Goal: Information Seeking & Learning: Check status

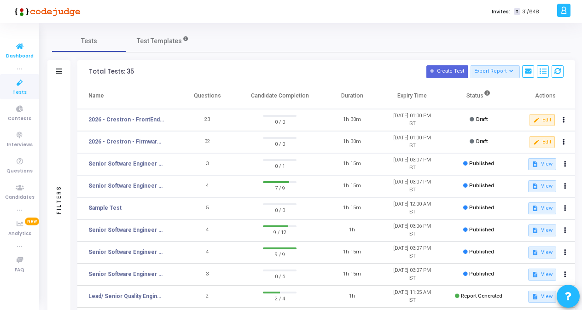
click at [18, 54] on span "Dashboard" at bounding box center [20, 56] width 28 height 8
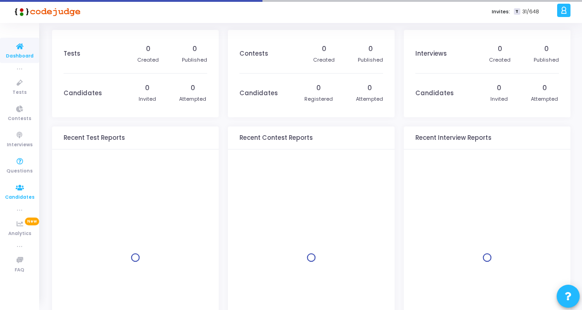
click at [19, 192] on icon at bounding box center [19, 188] width 19 height 12
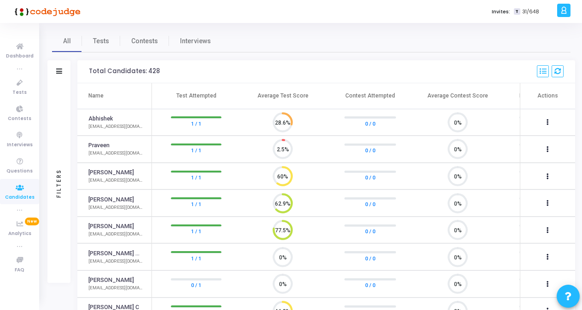
click at [112, 121] on div "Abhishek" at bounding box center [115, 119] width 54 height 9
click at [104, 123] on mat-tooltip-component "Abhishek" at bounding box center [101, 135] width 40 height 25
drag, startPoint x: 104, startPoint y: 122, endPoint x: 106, endPoint y: 116, distance: 6.3
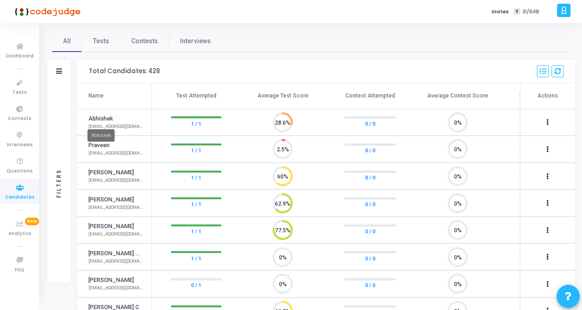
click at [106, 116] on link "Abhishek" at bounding box center [100, 119] width 24 height 9
drag, startPoint x: 106, startPoint y: 116, endPoint x: 145, endPoint y: 118, distance: 39.2
click at [145, 118] on td "Abhishek [EMAIL_ADDRESS][DOMAIN_NAME]" at bounding box center [114, 122] width 75 height 27
click at [112, 126] on div "[EMAIL_ADDRESS][DOMAIN_NAME]" at bounding box center [115, 126] width 54 height 7
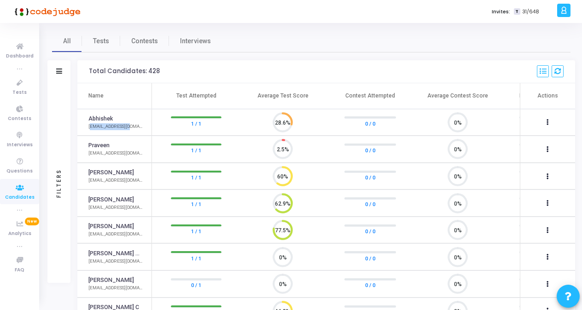
click at [112, 126] on div "[EMAIL_ADDRESS][DOMAIN_NAME]" at bounding box center [115, 126] width 54 height 7
click at [279, 125] on circle at bounding box center [283, 122] width 12 height 12
click at [544, 122] on button at bounding box center [547, 122] width 13 height 13
click at [109, 126] on div at bounding box center [291, 155] width 582 height 310
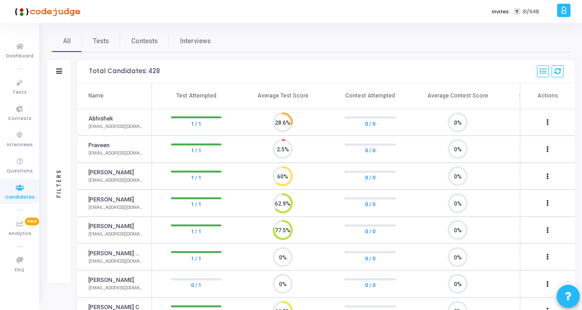
drag, startPoint x: 196, startPoint y: 200, endPoint x: 322, endPoint y: 223, distance: 128.2
click at [322, 223] on td "77.5%" at bounding box center [282, 230] width 87 height 27
click at [111, 123] on div "[EMAIL_ADDRESS][DOMAIN_NAME]" at bounding box center [115, 126] width 54 height 7
drag, startPoint x: 111, startPoint y: 123, endPoint x: 144, endPoint y: 41, distance: 89.3
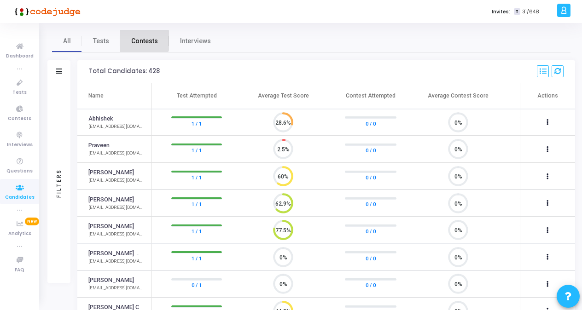
click at [144, 41] on span "Contests" at bounding box center [144, 41] width 27 height 10
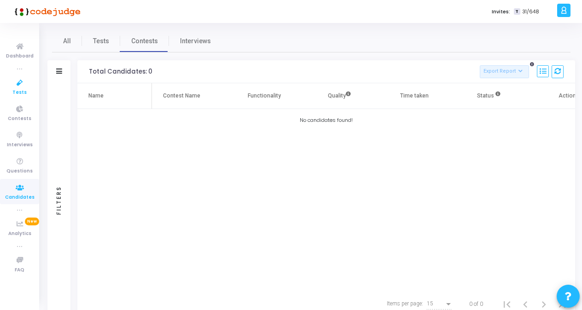
click at [17, 89] on span "Tests" at bounding box center [19, 93] width 14 height 8
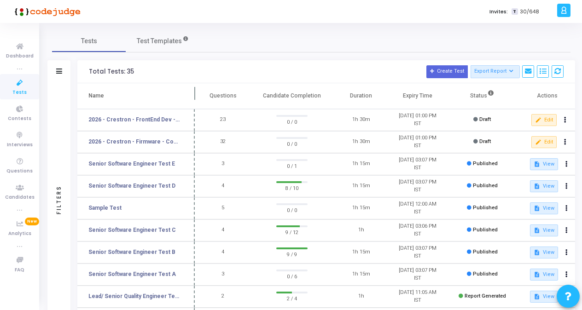
drag, startPoint x: 178, startPoint y: 94, endPoint x: 197, endPoint y: 98, distance: 19.7
click at [197, 98] on span at bounding box center [194, 95] width 9 height 25
drag, startPoint x: 197, startPoint y: 98, endPoint x: 206, endPoint y: 99, distance: 9.8
click at [201, 99] on span at bounding box center [196, 95] width 9 height 25
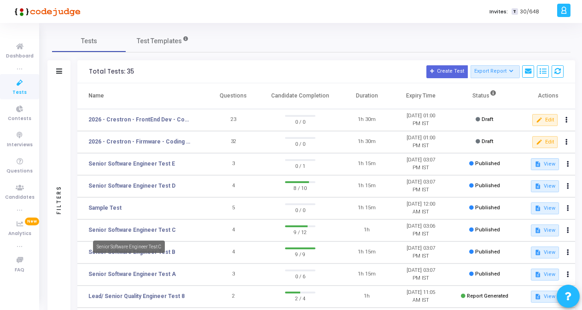
click at [145, 252] on div "Senior Software Engineer Test C" at bounding box center [129, 247] width 72 height 12
drag, startPoint x: 145, startPoint y: 252, endPoint x: 191, endPoint y: 252, distance: 46.0
click at [191, 252] on td "Senior Software Engineer Test B" at bounding box center [141, 253] width 129 height 22
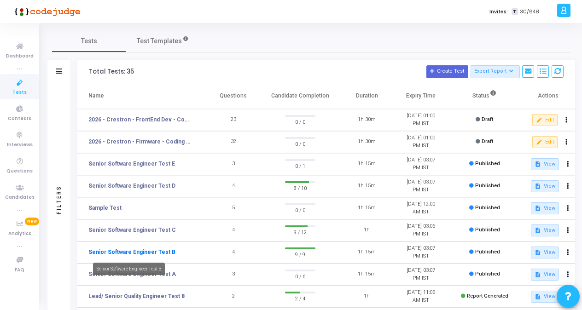
click at [160, 254] on link "Senior Software Engineer Test B" at bounding box center [131, 252] width 87 height 8
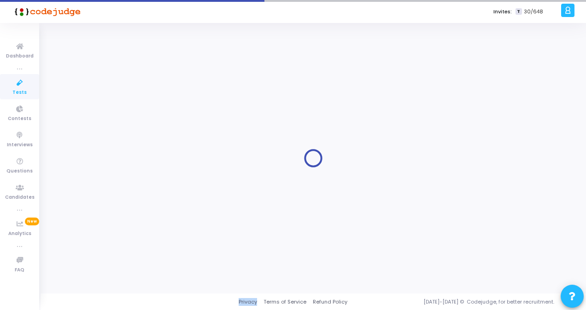
click at [160, 254] on div at bounding box center [313, 158] width 522 height 257
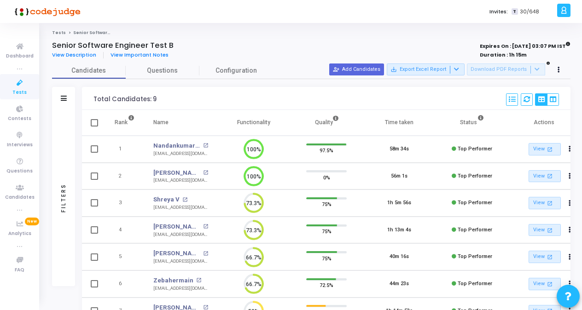
click at [20, 87] on icon at bounding box center [19, 83] width 19 height 12
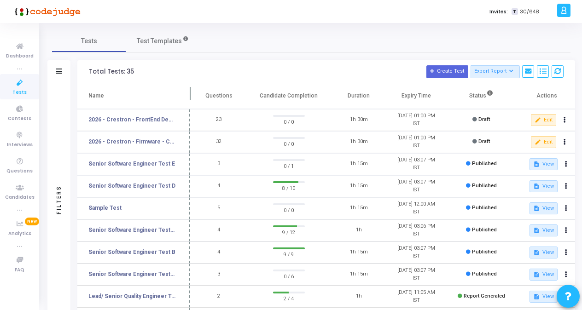
drag, startPoint x: 176, startPoint y: 96, endPoint x: 192, endPoint y: 101, distance: 16.9
click at [192, 101] on span at bounding box center [190, 95] width 9 height 25
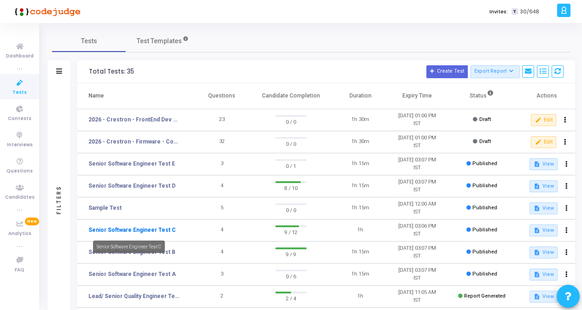
click at [146, 231] on link "Senior Software Engineer Test C" at bounding box center [131, 230] width 87 height 8
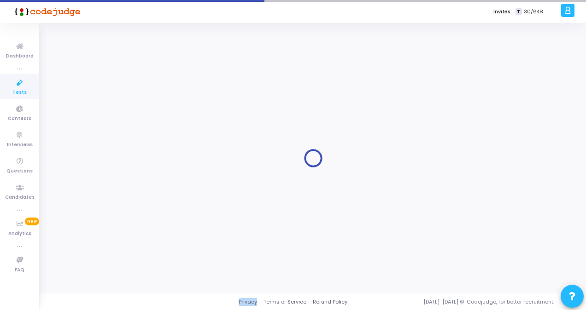
click at [146, 231] on div at bounding box center [313, 158] width 522 height 257
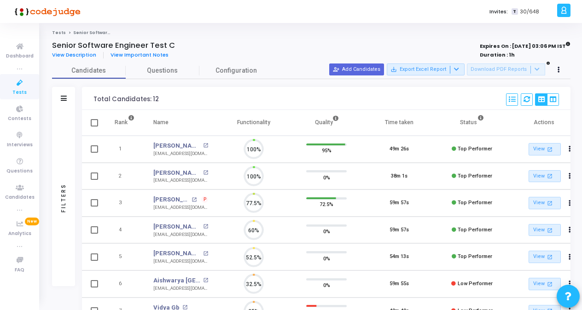
scroll to position [19, 23]
click at [231, 43] on div "Senior Software Engineer Test C" at bounding box center [207, 45] width 311 height 9
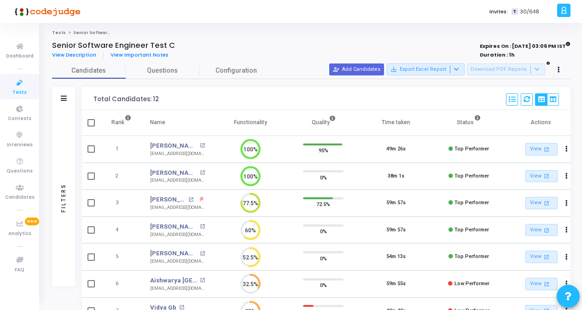
click at [19, 79] on icon at bounding box center [19, 83] width 19 height 12
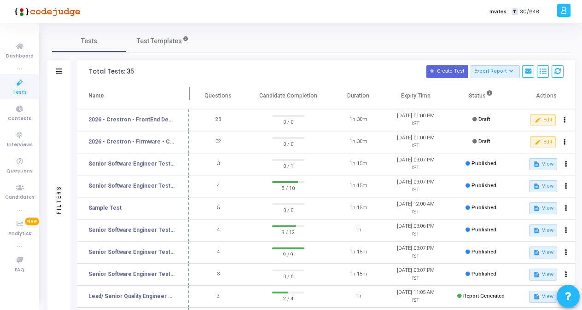
drag, startPoint x: 175, startPoint y: 91, endPoint x: 188, endPoint y: 97, distance: 14.0
click at [188, 97] on span at bounding box center [189, 95] width 9 height 25
click at [142, 250] on link "Senior Software Engineer Test B" at bounding box center [131, 252] width 87 height 8
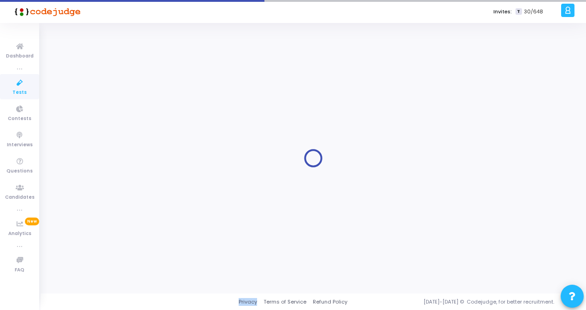
click at [142, 250] on div at bounding box center [313, 158] width 522 height 257
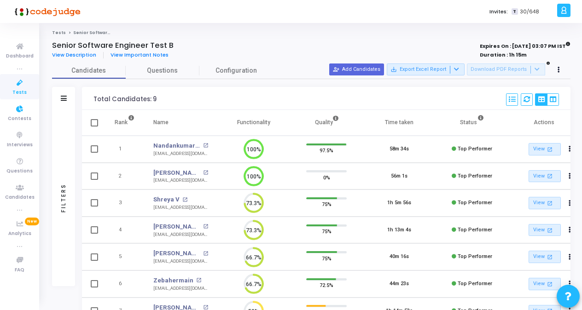
click at [18, 90] on span "Tests" at bounding box center [19, 93] width 14 height 8
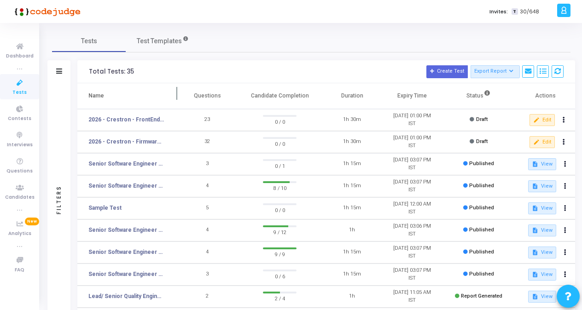
drag, startPoint x: 176, startPoint y: 96, endPoint x: 191, endPoint y: 98, distance: 14.8
click at [182, 98] on span at bounding box center [177, 95] width 9 height 25
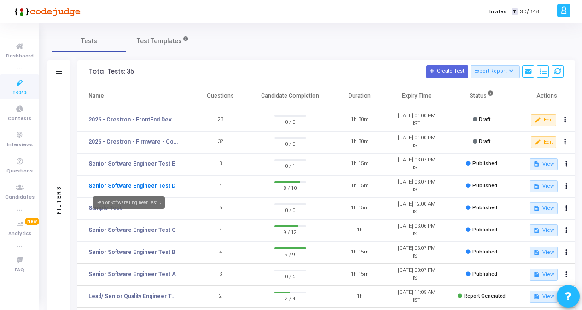
click at [163, 186] on link "Senior Software Engineer Test D" at bounding box center [131, 186] width 87 height 8
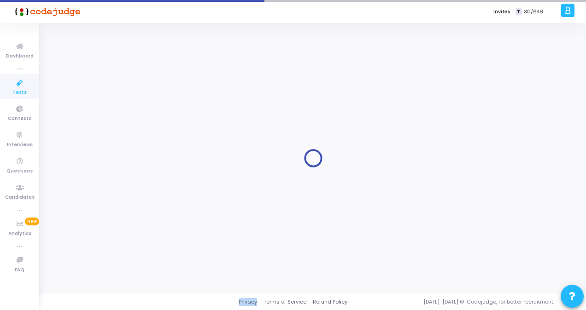
click at [163, 186] on div at bounding box center [313, 158] width 522 height 257
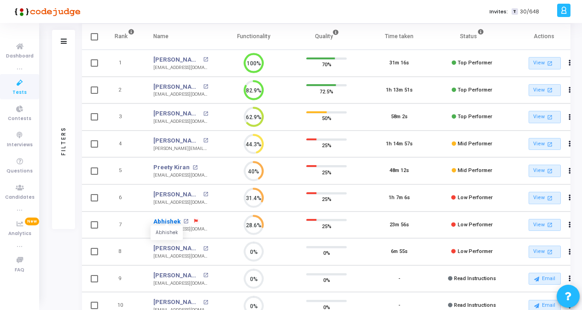
drag, startPoint x: 163, startPoint y: 186, endPoint x: 168, endPoint y: 219, distance: 33.9
click at [168, 219] on link "Abhishek" at bounding box center [166, 221] width 27 height 9
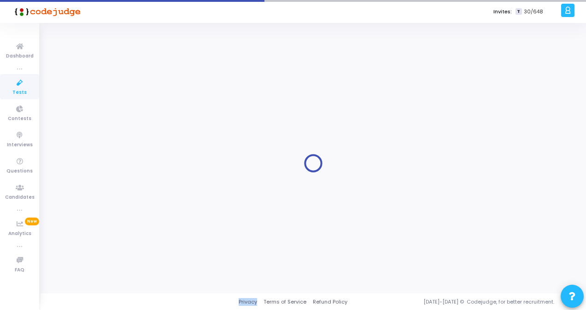
click at [168, 219] on div at bounding box center [313, 163] width 522 height 257
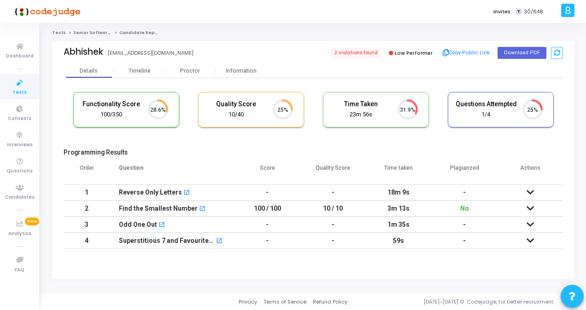
drag, startPoint x: 168, startPoint y: 219, endPoint x: 239, endPoint y: 142, distance: 104.9
click at [239, 142] on cj-candidate-results "Functionality Score 100/350 28.6% Quality Score 10/40 25% Time Taken calculated…" at bounding box center [313, 170] width 499 height 167
click at [361, 52] on span "2 violations found" at bounding box center [355, 53] width 52 height 10
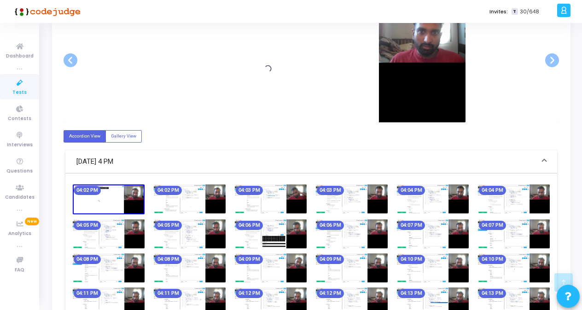
scroll to position [206, 0]
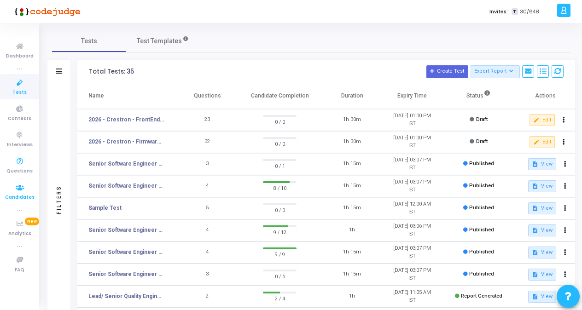
click at [19, 194] on span "Candidates" at bounding box center [19, 198] width 29 height 8
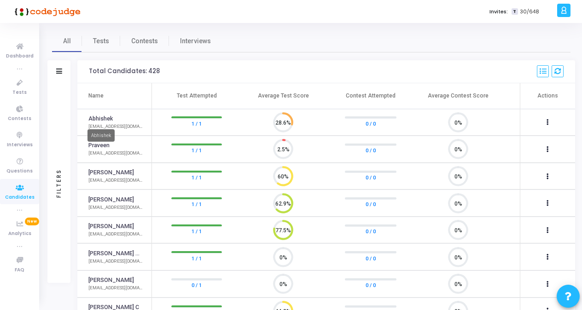
click at [113, 124] on mat-tooltip-component "Abhishek" at bounding box center [101, 135] width 40 height 25
drag, startPoint x: 113, startPoint y: 124, endPoint x: 99, endPoint y: 119, distance: 14.3
click at [99, 119] on link "Abhishek" at bounding box center [100, 119] width 24 height 9
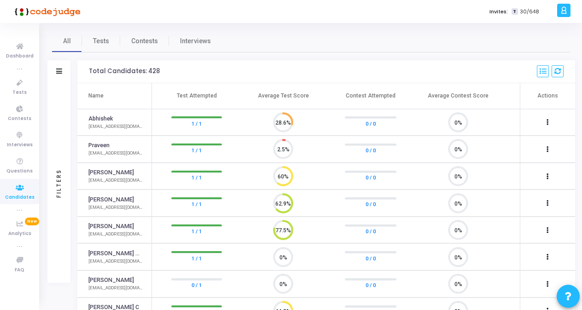
click at [497, 119] on td "0%" at bounding box center [457, 122] width 87 height 27
click at [279, 122] on circle at bounding box center [283, 122] width 12 height 12
click at [106, 39] on span "Tests" at bounding box center [101, 41] width 16 height 10
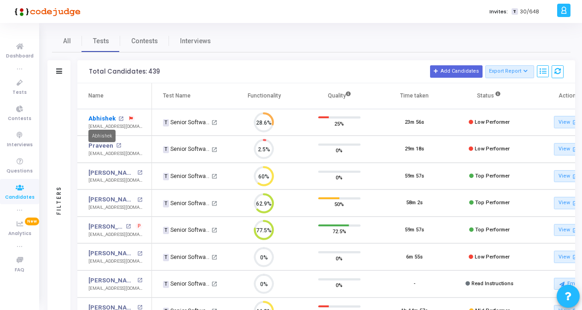
click at [94, 119] on link "Abhishek" at bounding box center [101, 118] width 27 height 9
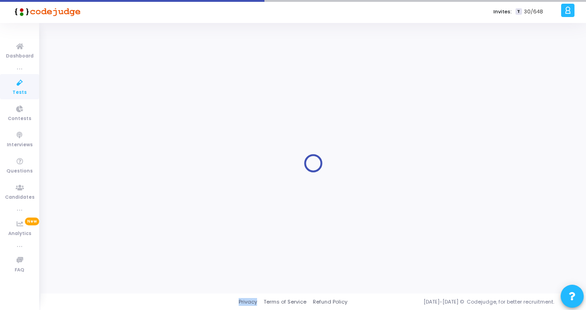
click at [94, 119] on div at bounding box center [313, 163] width 522 height 257
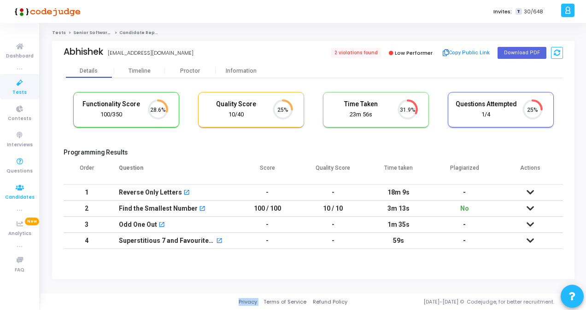
click at [19, 190] on icon at bounding box center [19, 188] width 19 height 12
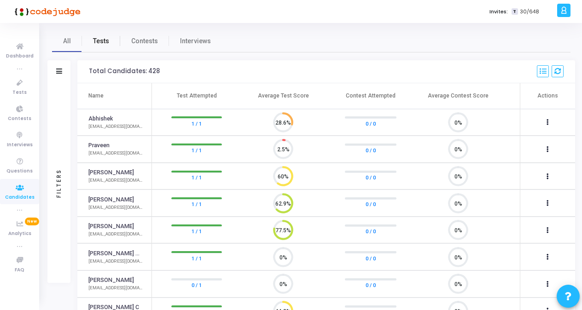
click at [103, 42] on span "Tests" at bounding box center [101, 41] width 16 height 10
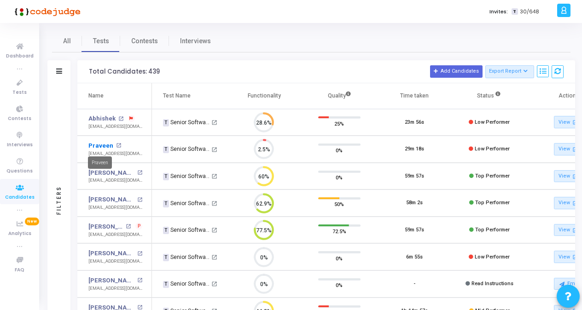
click at [98, 145] on link "Praveen" at bounding box center [100, 145] width 25 height 9
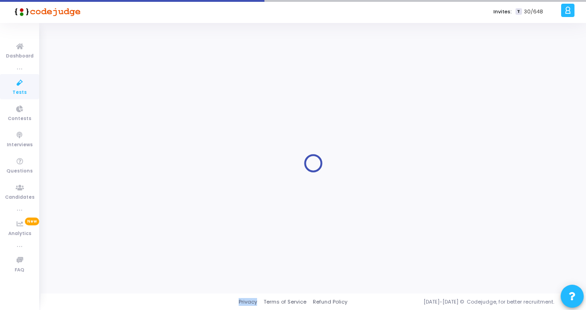
click at [98, 145] on div at bounding box center [313, 163] width 522 height 257
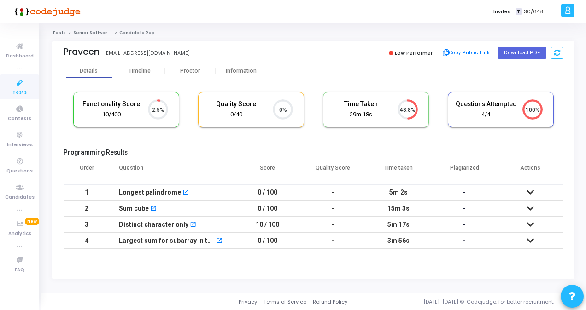
click at [532, 192] on icon at bounding box center [529, 192] width 7 height 6
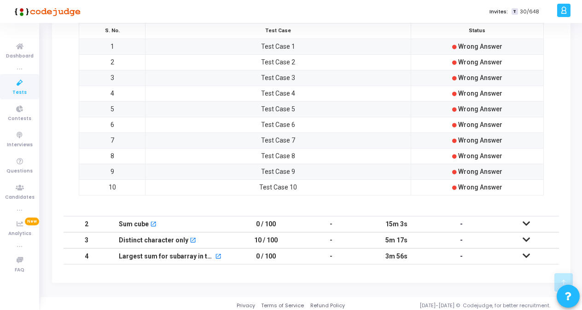
click at [529, 222] on icon at bounding box center [526, 224] width 7 height 6
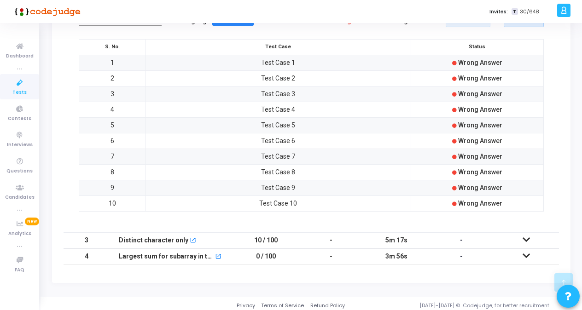
click at [525, 237] on icon at bounding box center [526, 240] width 7 height 6
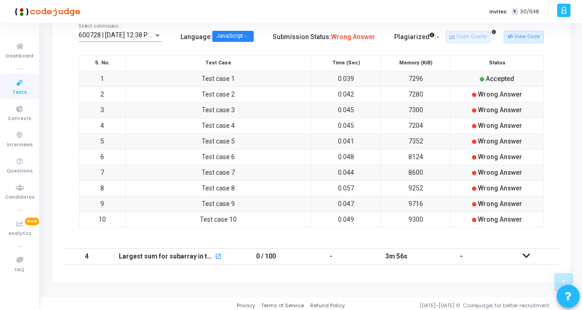
click at [527, 253] on icon at bounding box center [526, 256] width 7 height 6
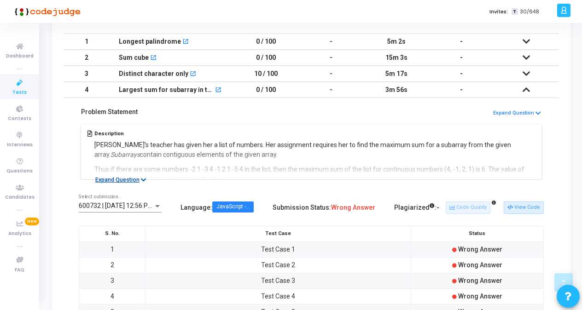
click at [141, 178] on icon at bounding box center [144, 180] width 6 height 6
